Goal: Information Seeking & Learning: Understand process/instructions

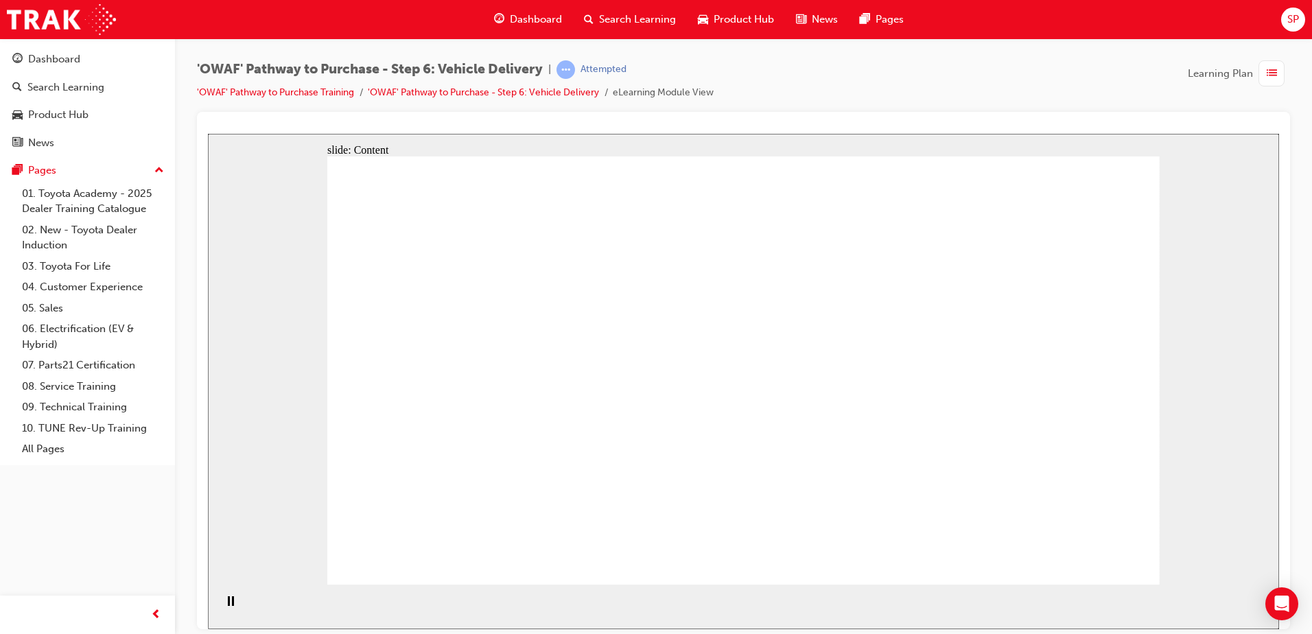
drag, startPoint x: 1028, startPoint y: 454, endPoint x: 1005, endPoint y: 441, distance: 26.4
drag, startPoint x: 1005, startPoint y: 441, endPoint x: 900, endPoint y: 329, distance: 153.9
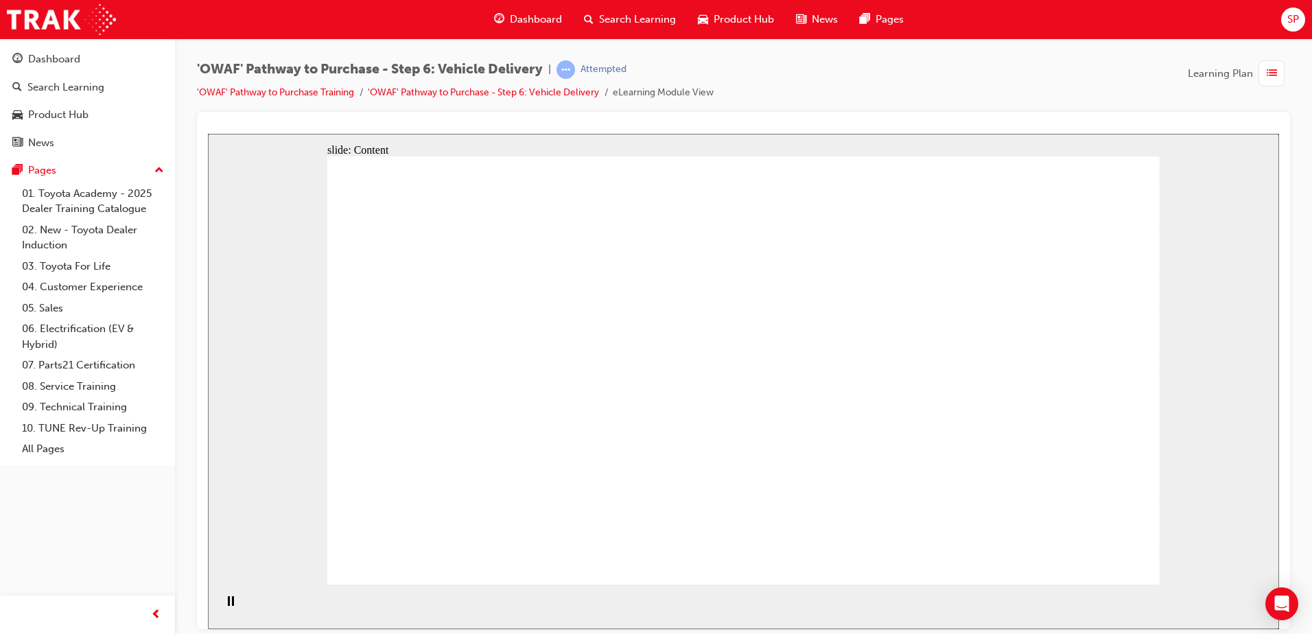
drag, startPoint x: 900, startPoint y: 329, endPoint x: 929, endPoint y: 291, distance: 47.9
drag, startPoint x: 854, startPoint y: 272, endPoint x: 902, endPoint y: 264, distance: 48.7
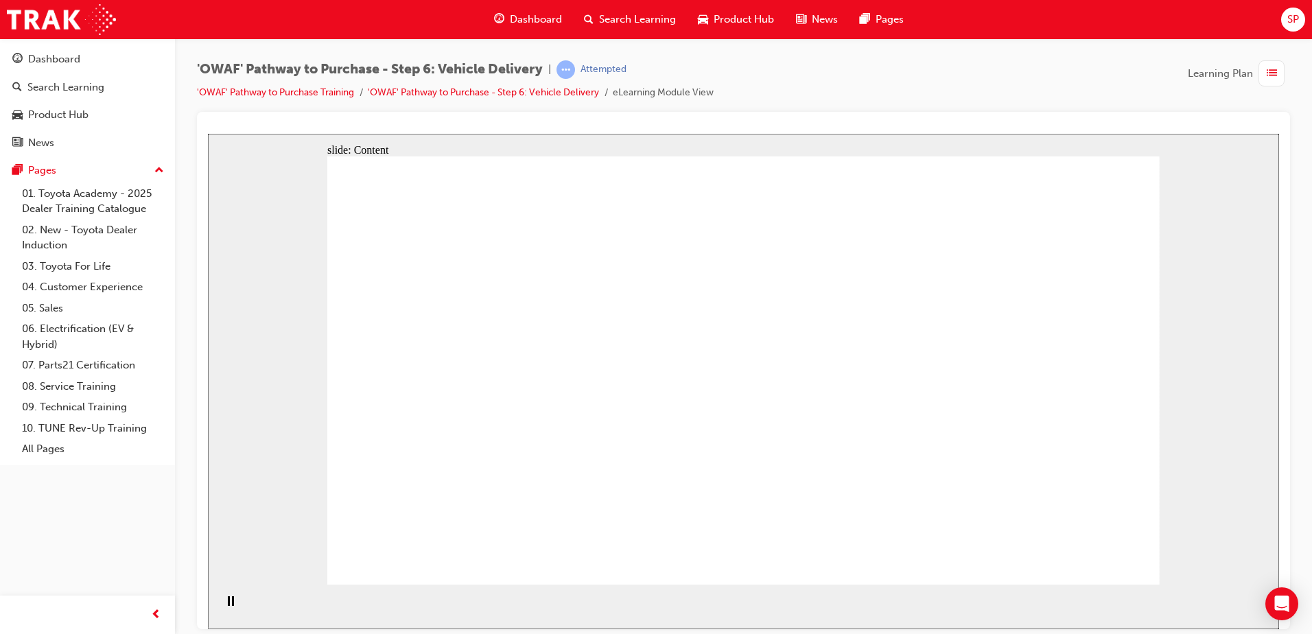
drag, startPoint x: 889, startPoint y: 263, endPoint x: 1073, endPoint y: 211, distance: 191.2
click at [1285, 24] on div "Dashboard Search Learning Product Hub News Pages SP Dashboard Search Learning P…" at bounding box center [656, 317] width 1312 height 634
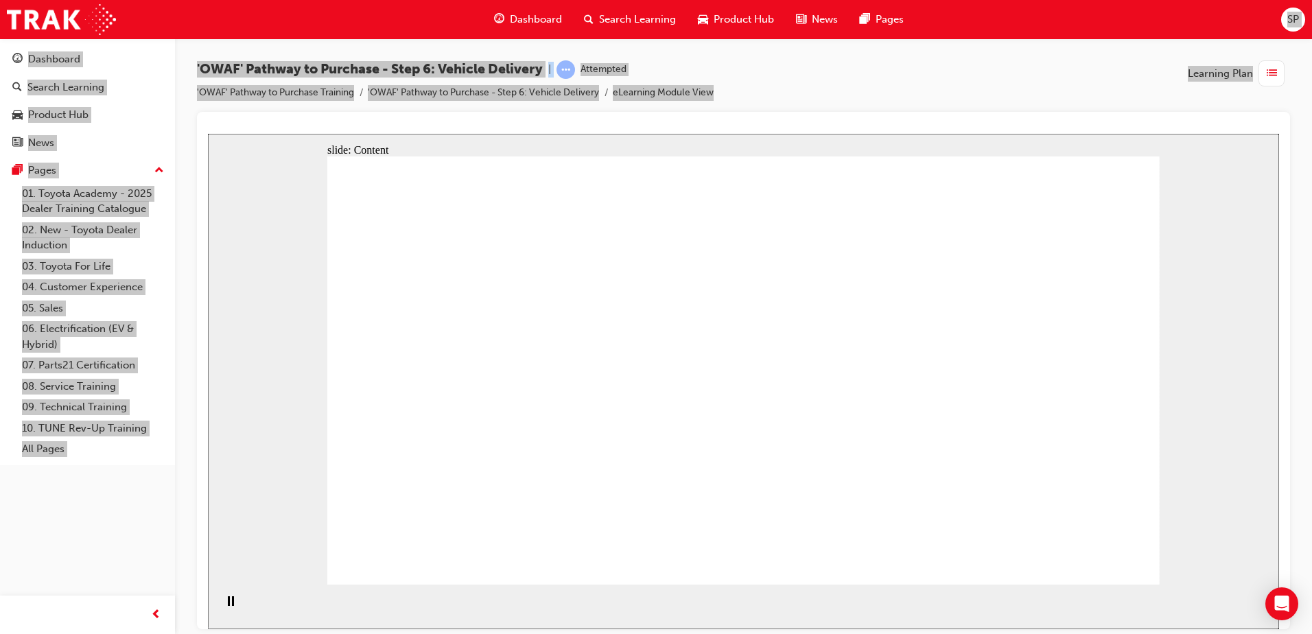
drag, startPoint x: 1493, startPoint y: 157, endPoint x: 1154, endPoint y: 224, distance: 345.6
drag, startPoint x: 1049, startPoint y: 272, endPoint x: 984, endPoint y: 374, distance: 121.7
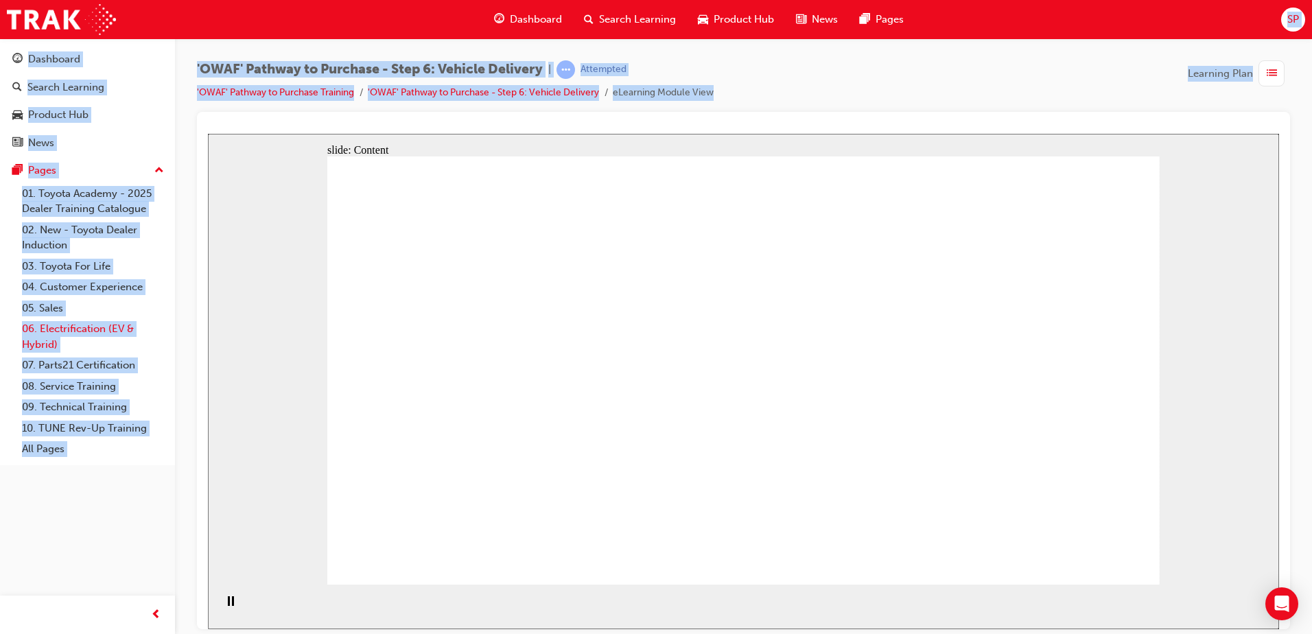
click at [124, 327] on link "06. Electrification (EV & Hybrid)" at bounding box center [92, 336] width 153 height 36
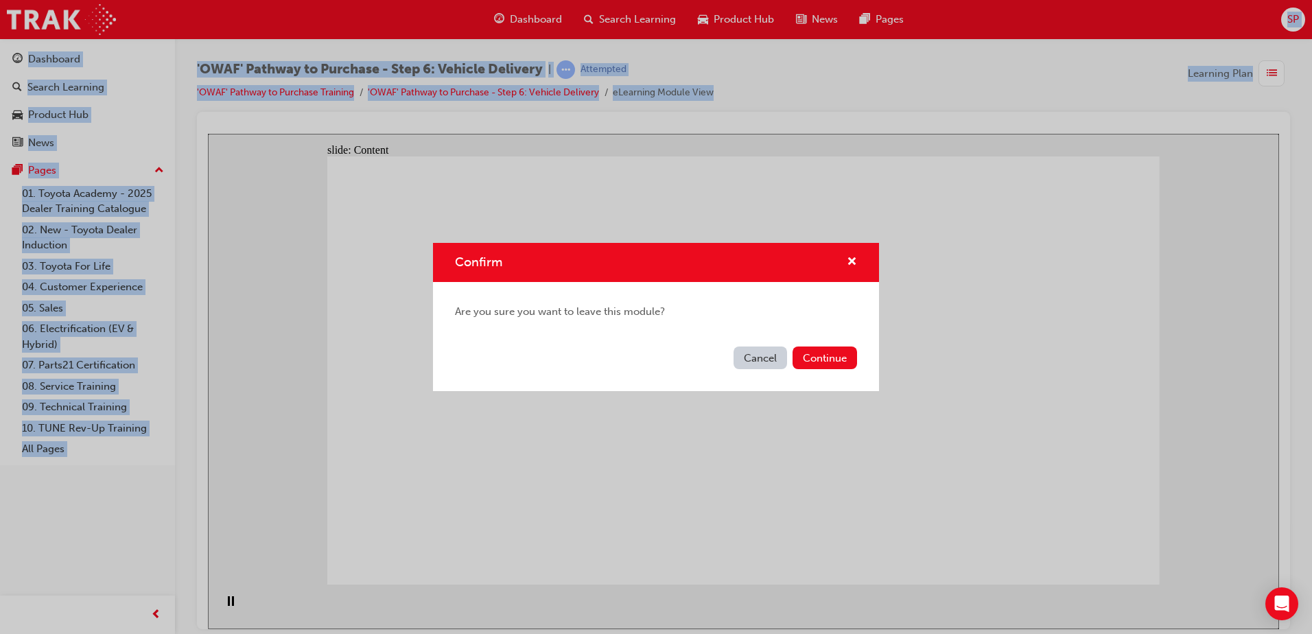
click at [758, 360] on button "Cancel" at bounding box center [761, 358] width 54 height 23
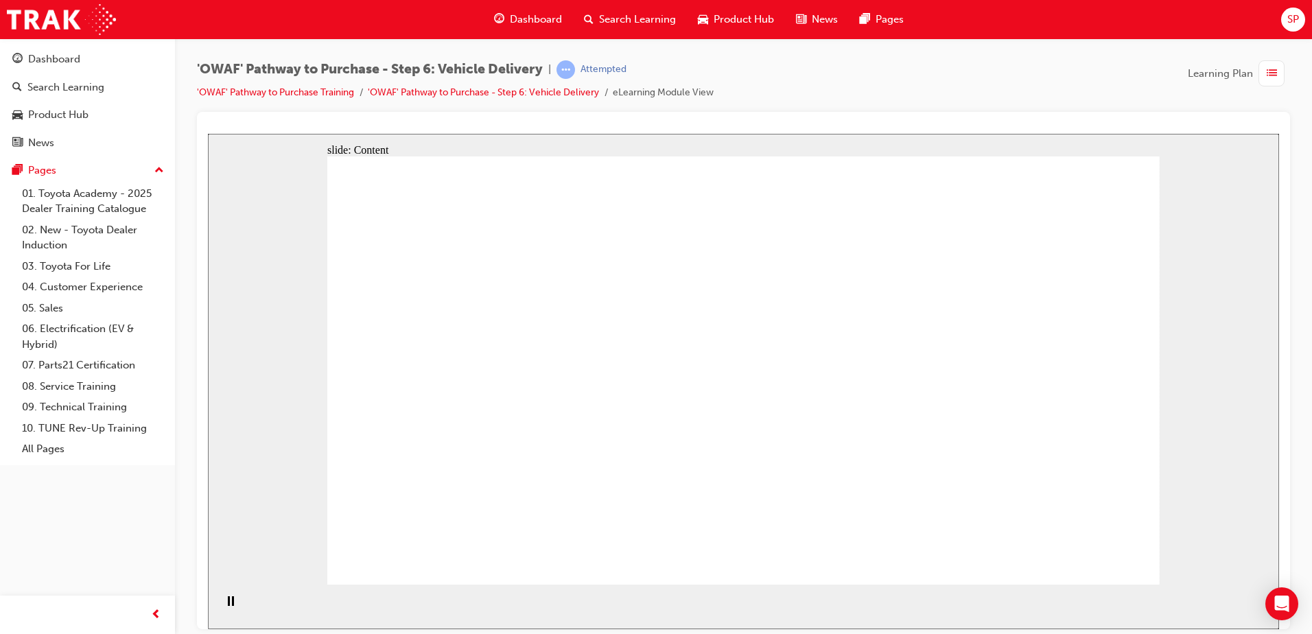
click at [1284, 627] on div at bounding box center [743, 371] width 1093 height 518
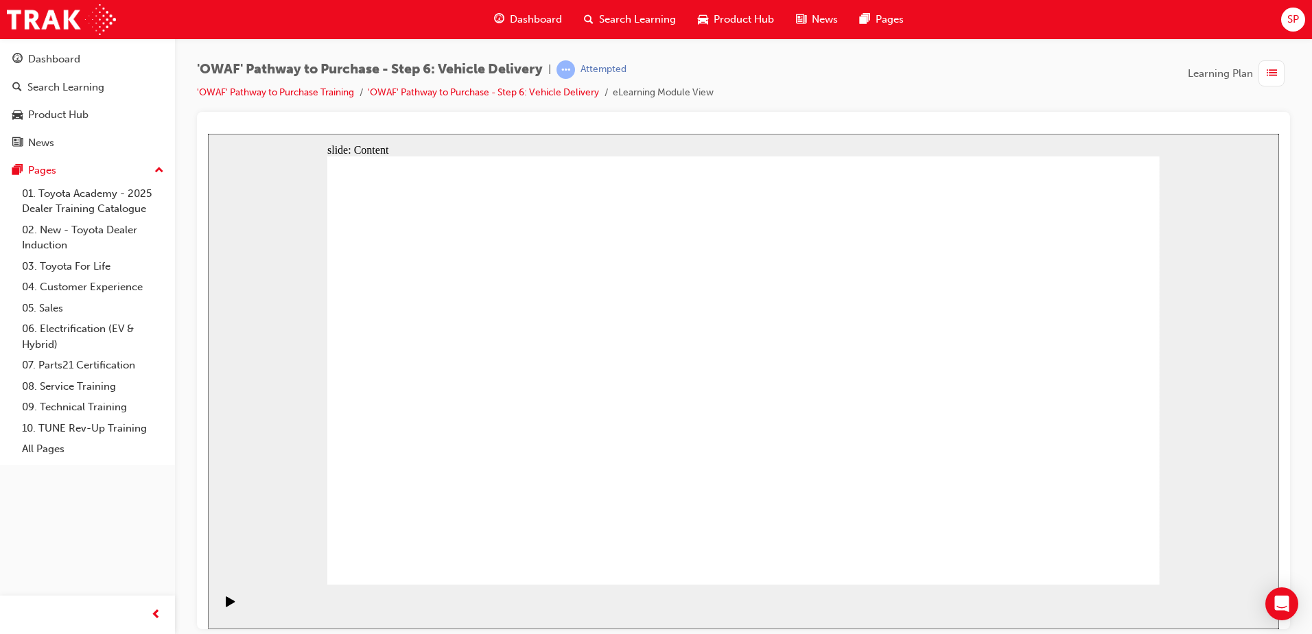
drag, startPoint x: 953, startPoint y: 270, endPoint x: 960, endPoint y: 279, distance: 10.7
